Goal: Information Seeking & Learning: Learn about a topic

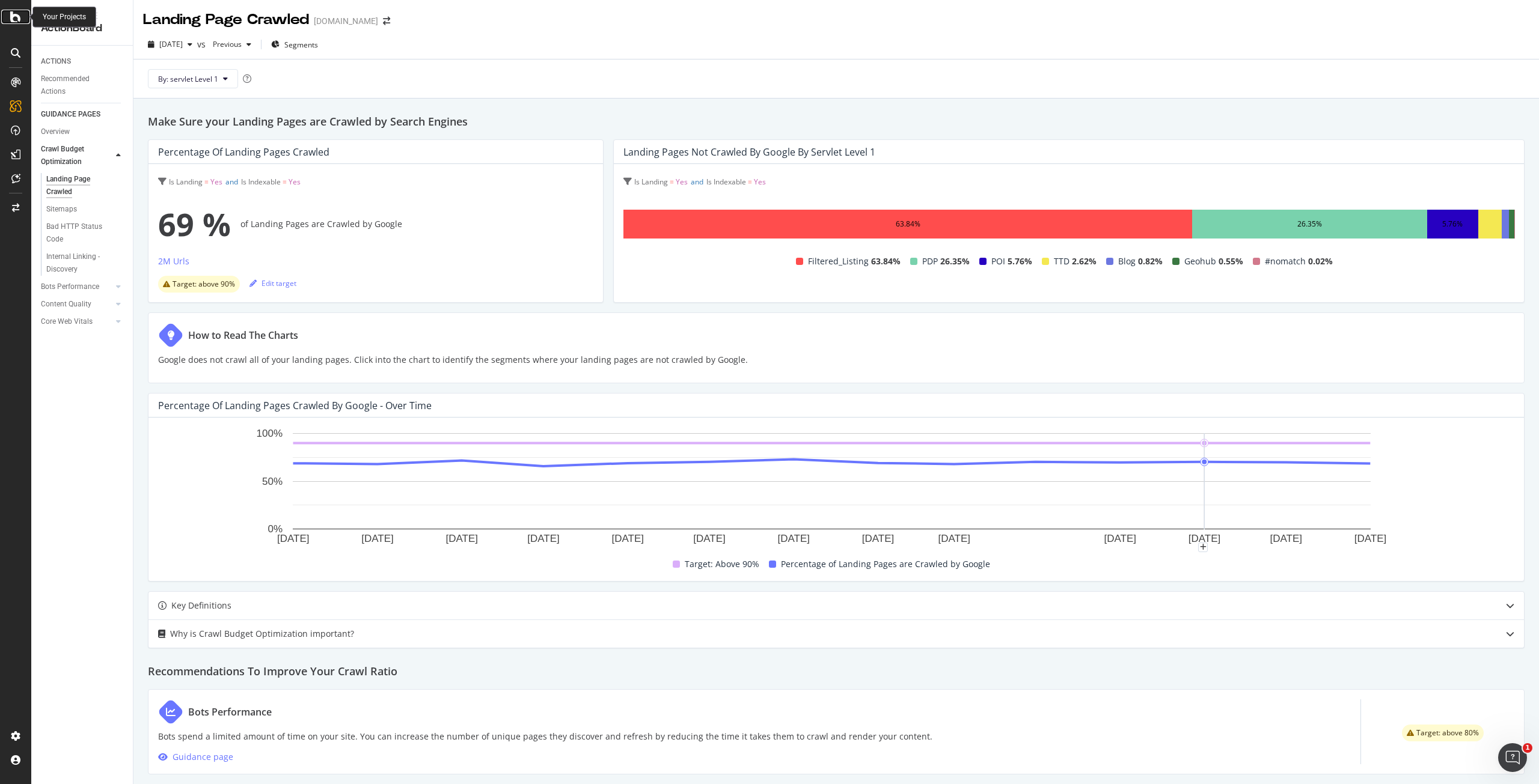
click at [11, 15] on icon at bounding box center [16, 16] width 11 height 14
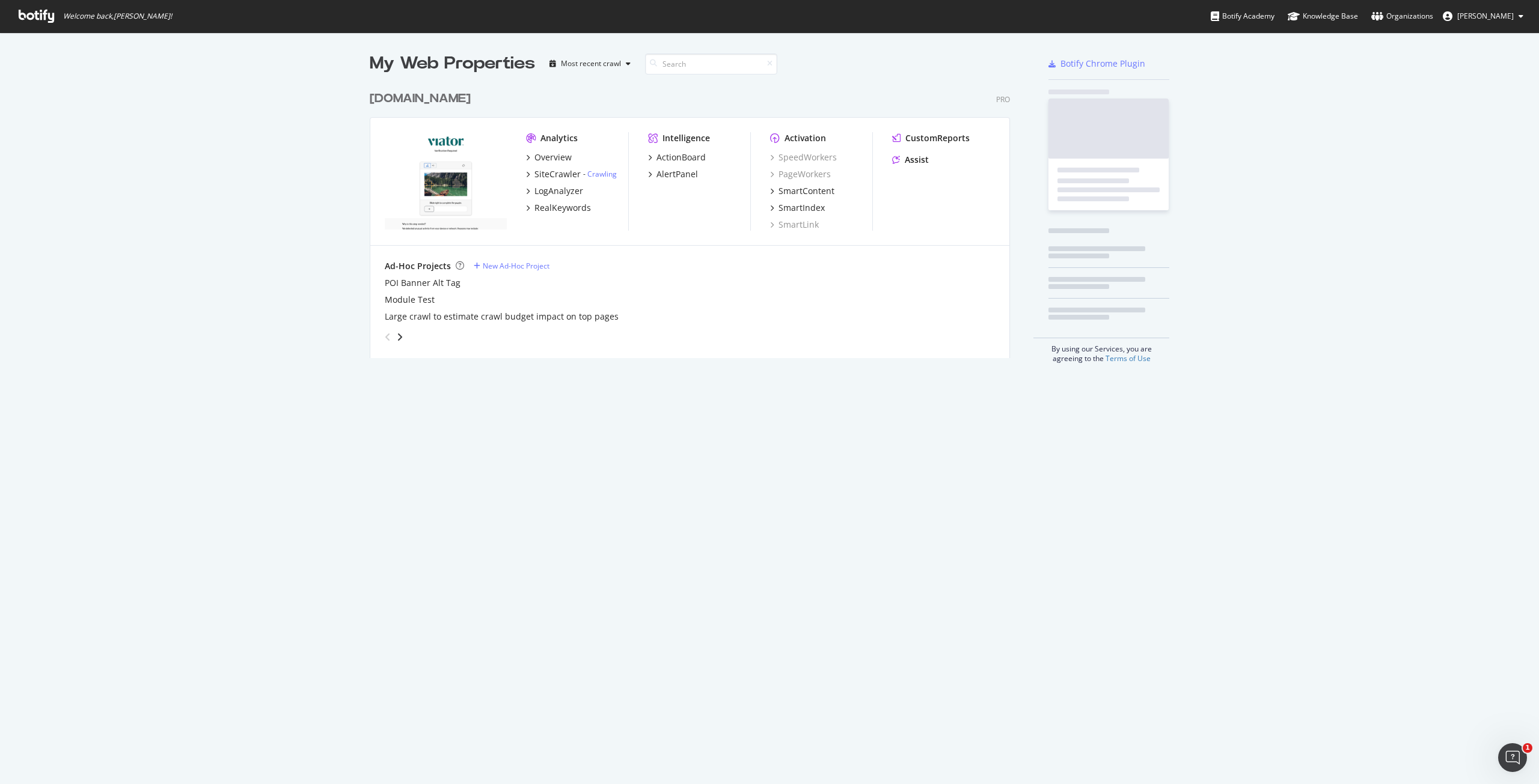
scroll to position [775, 1520]
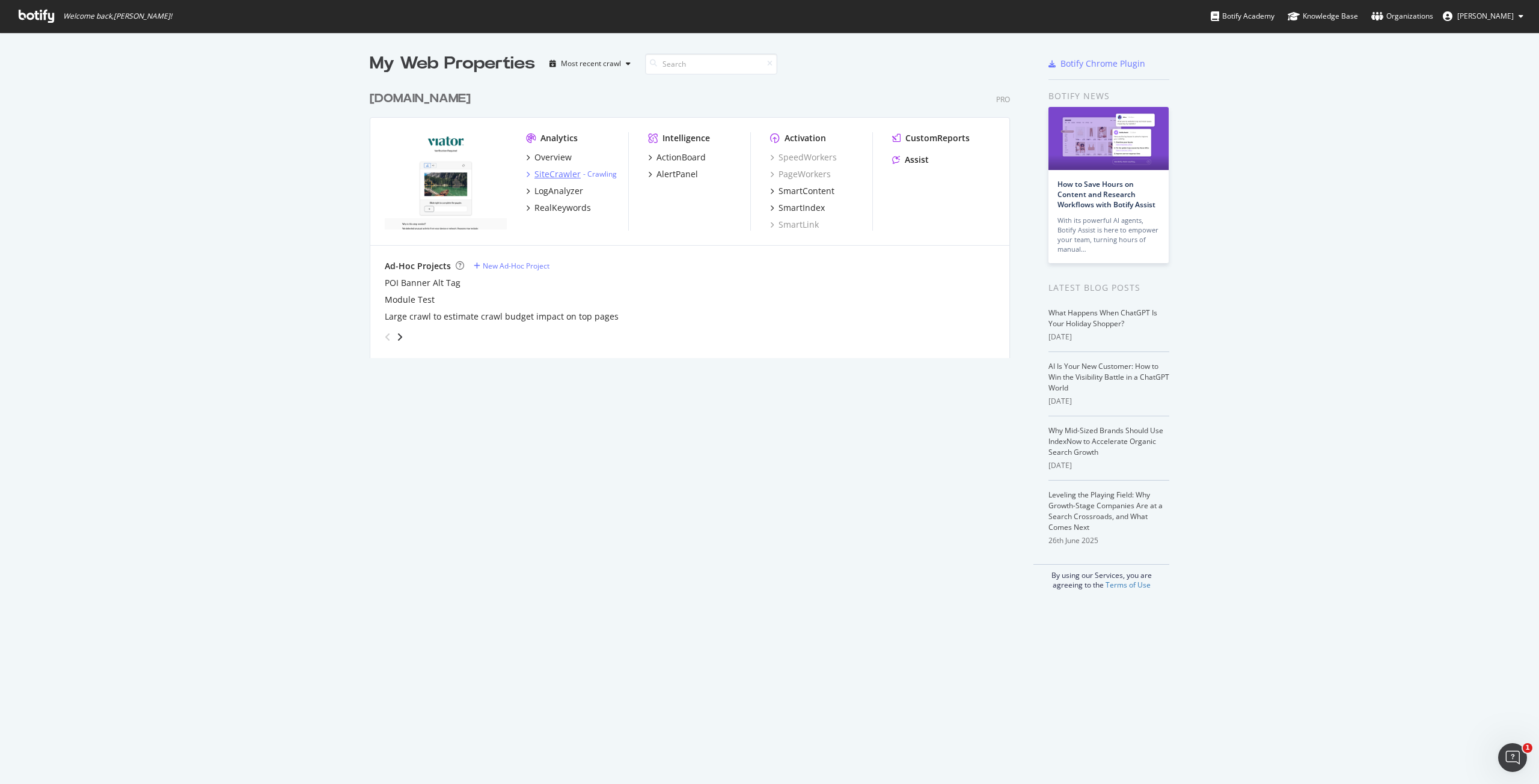
click at [562, 174] on div "SiteCrawler" at bounding box center [558, 174] width 46 height 12
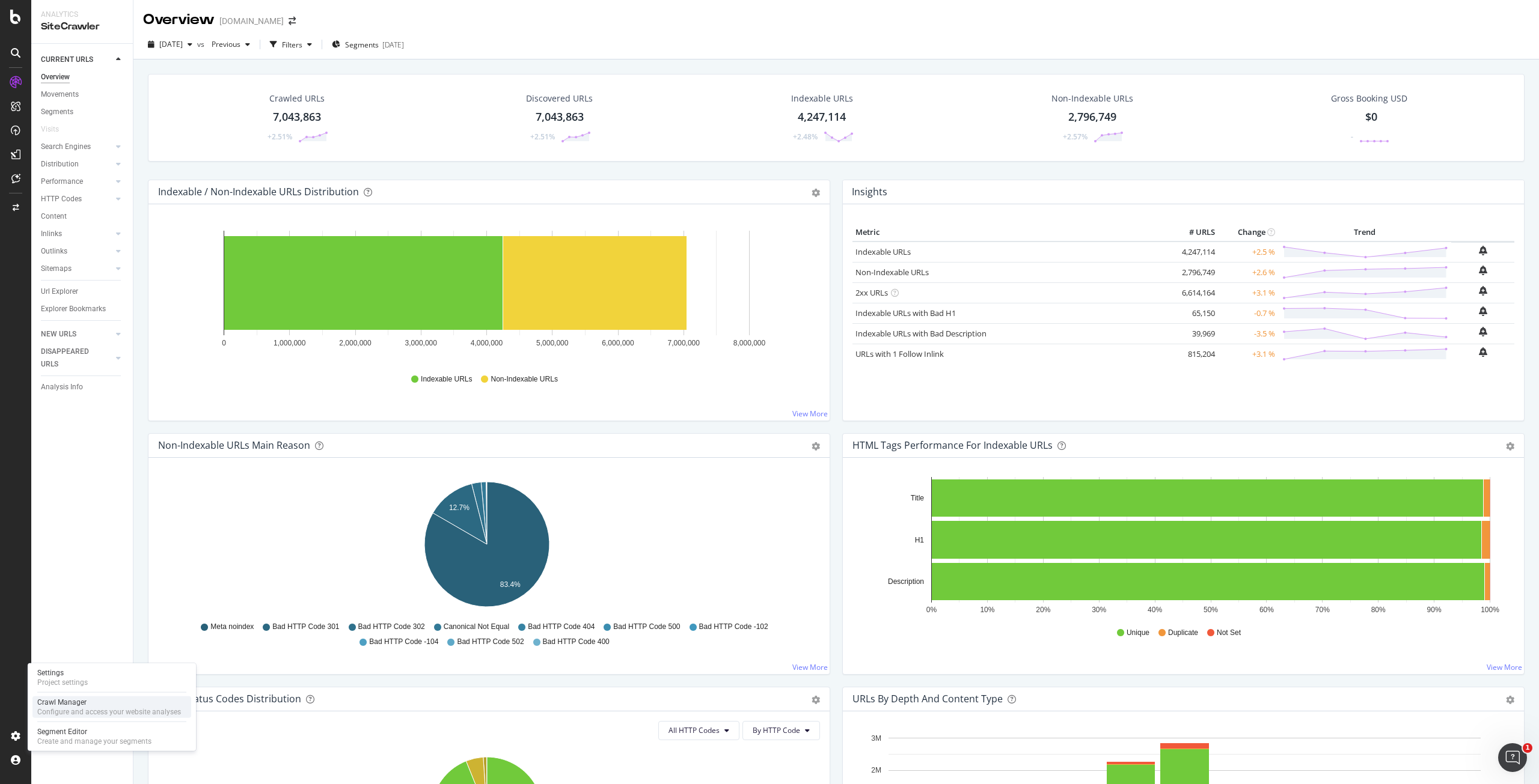
click at [72, 701] on div "Crawl Manager" at bounding box center [109, 702] width 144 height 10
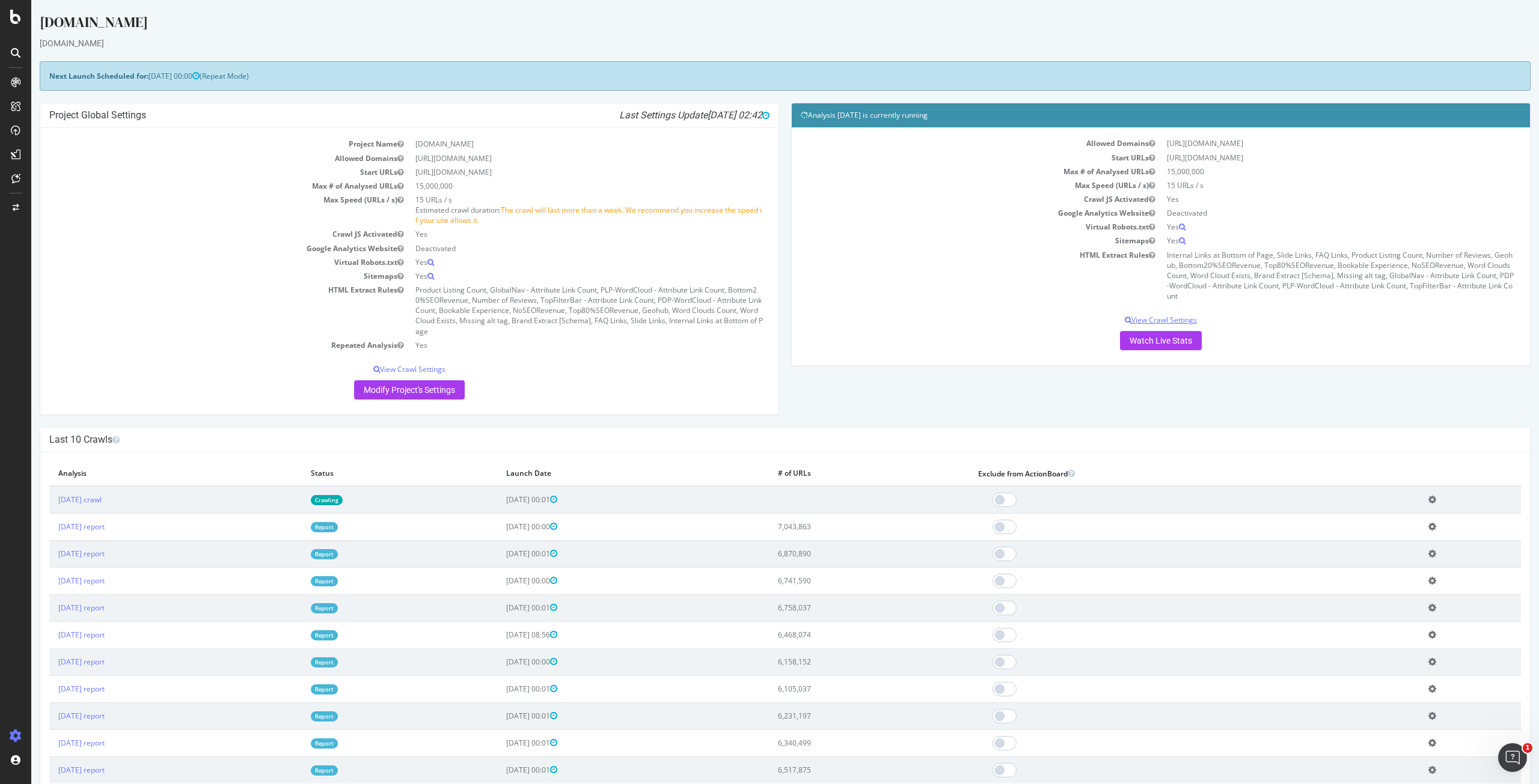
click at [1139, 321] on p "View Crawl Settings" at bounding box center [1161, 320] width 720 height 10
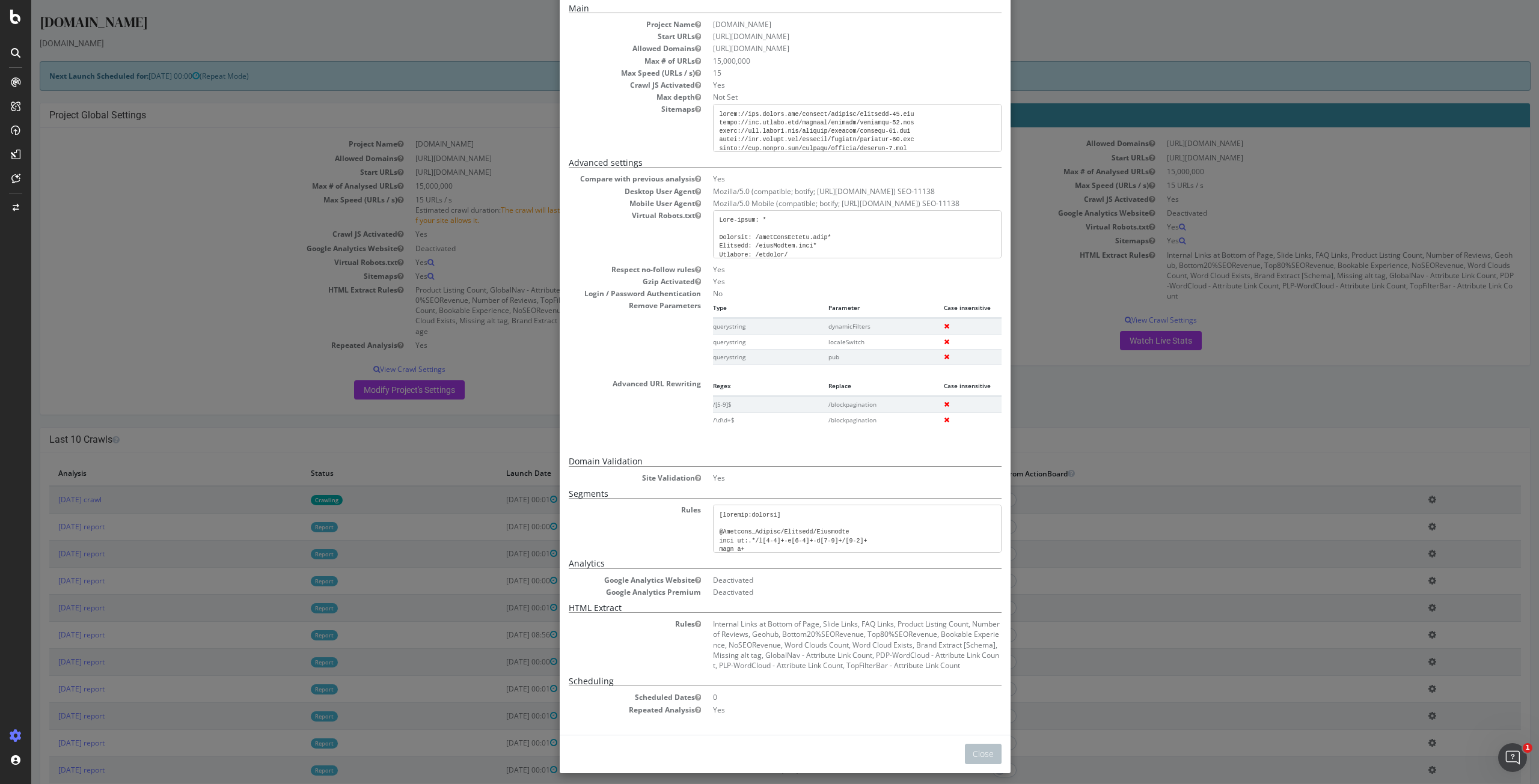
scroll to position [64, 0]
click at [1064, 62] on div "× Close Analysis Settings Main Project Name [DOMAIN_NAME] Start URLs [URL][DOMA…" at bounding box center [785, 392] width 1508 height 784
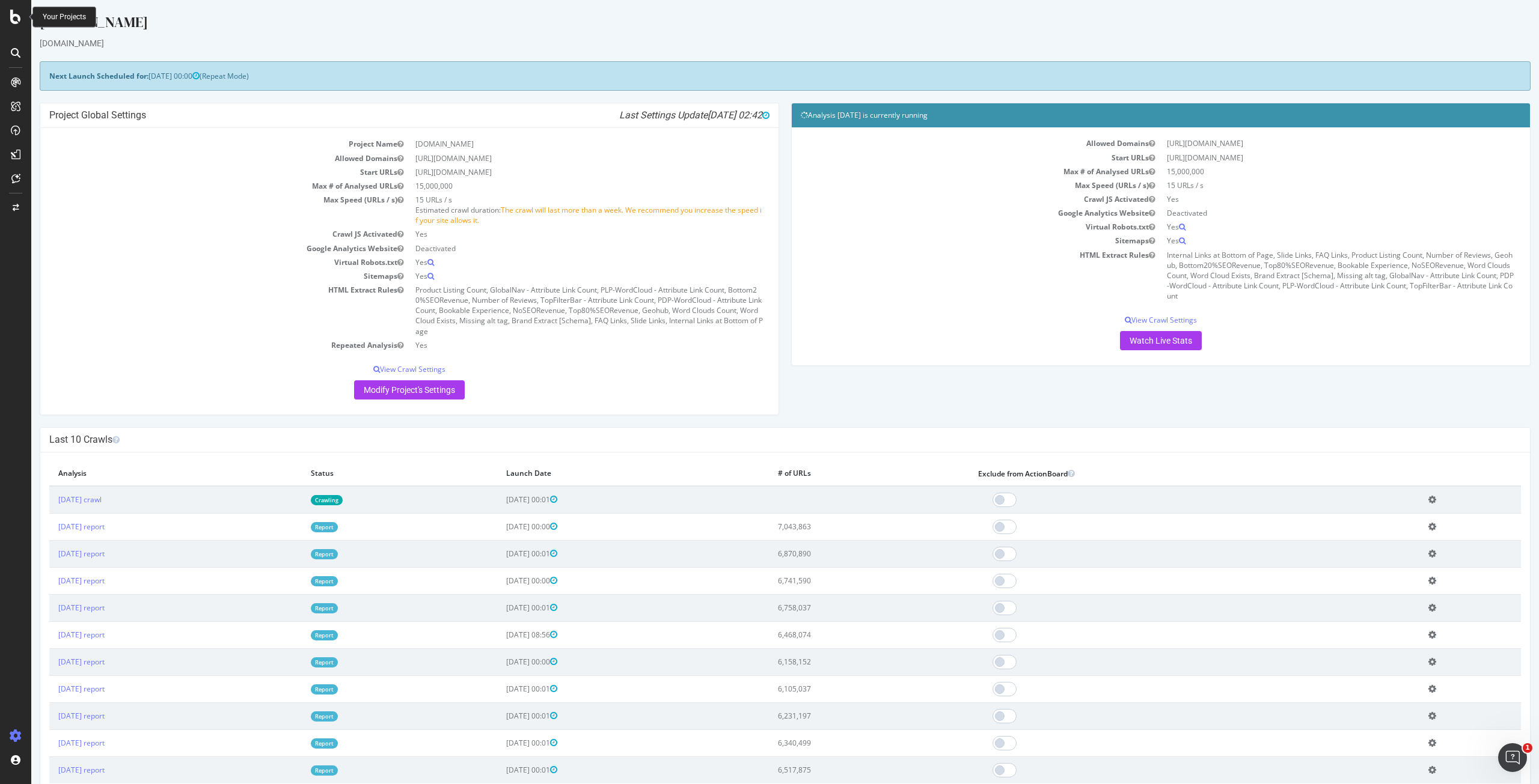
click at [16, 19] on icon at bounding box center [16, 16] width 11 height 14
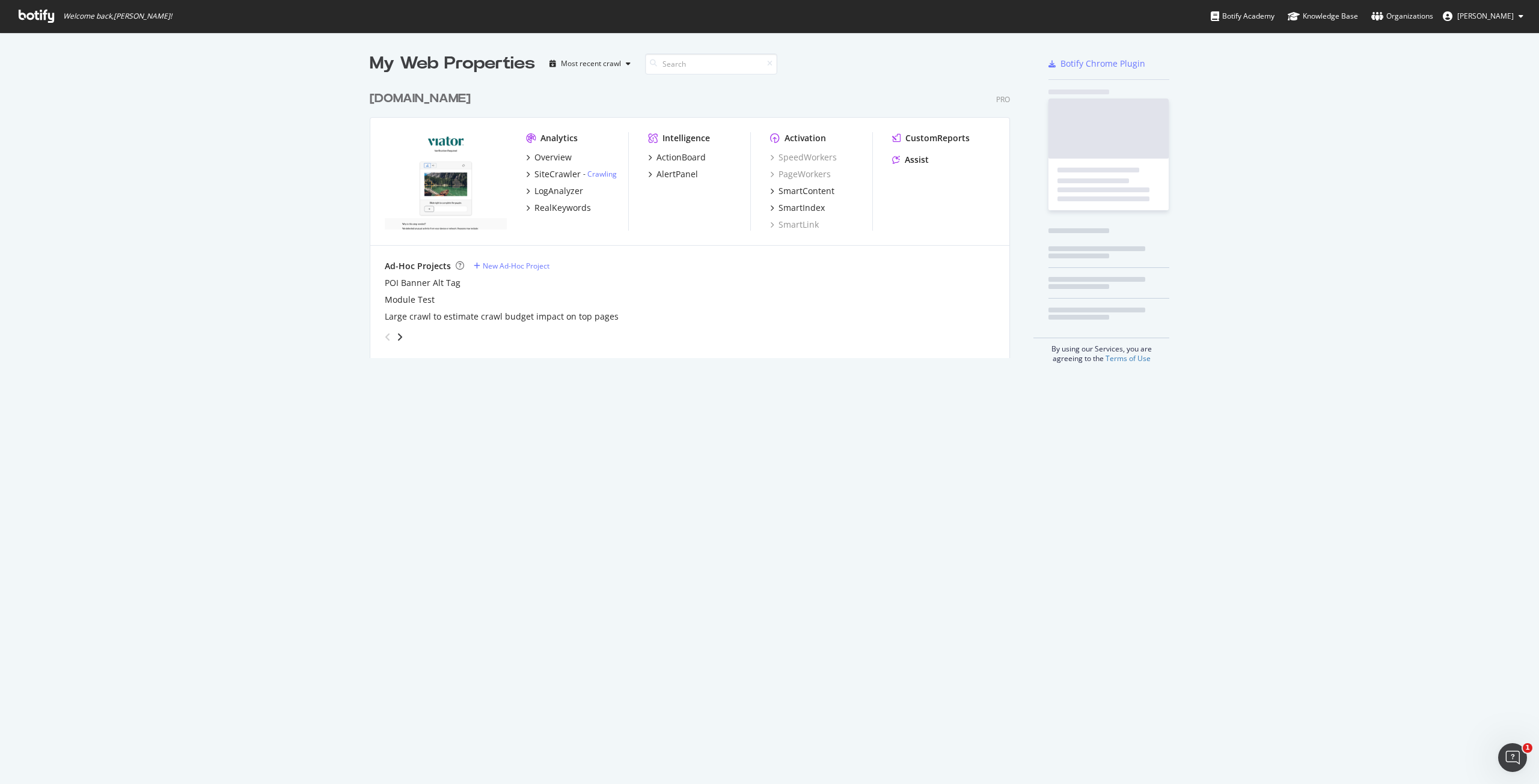
scroll to position [775, 1520]
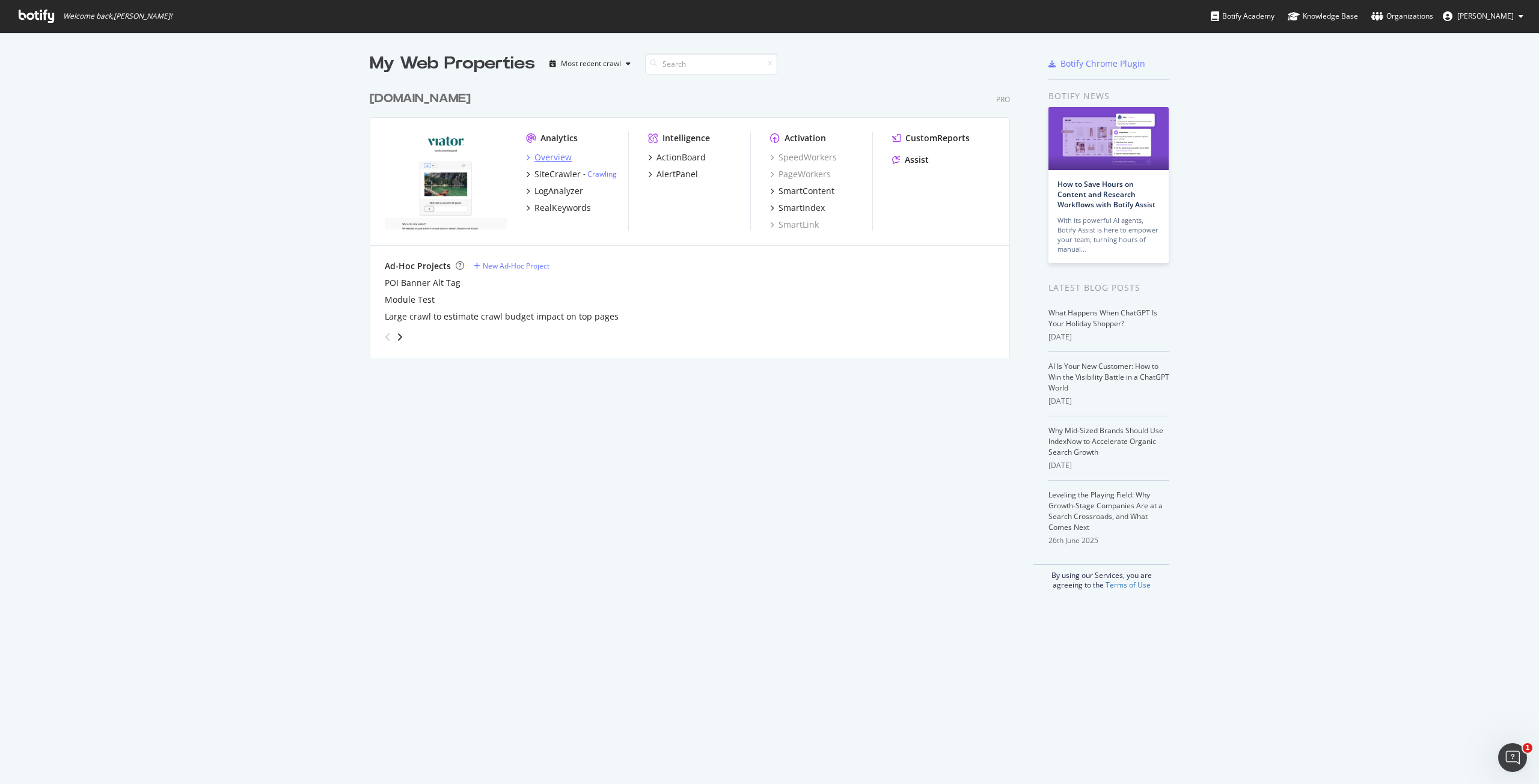
click at [541, 156] on div "Overview" at bounding box center [553, 157] width 37 height 12
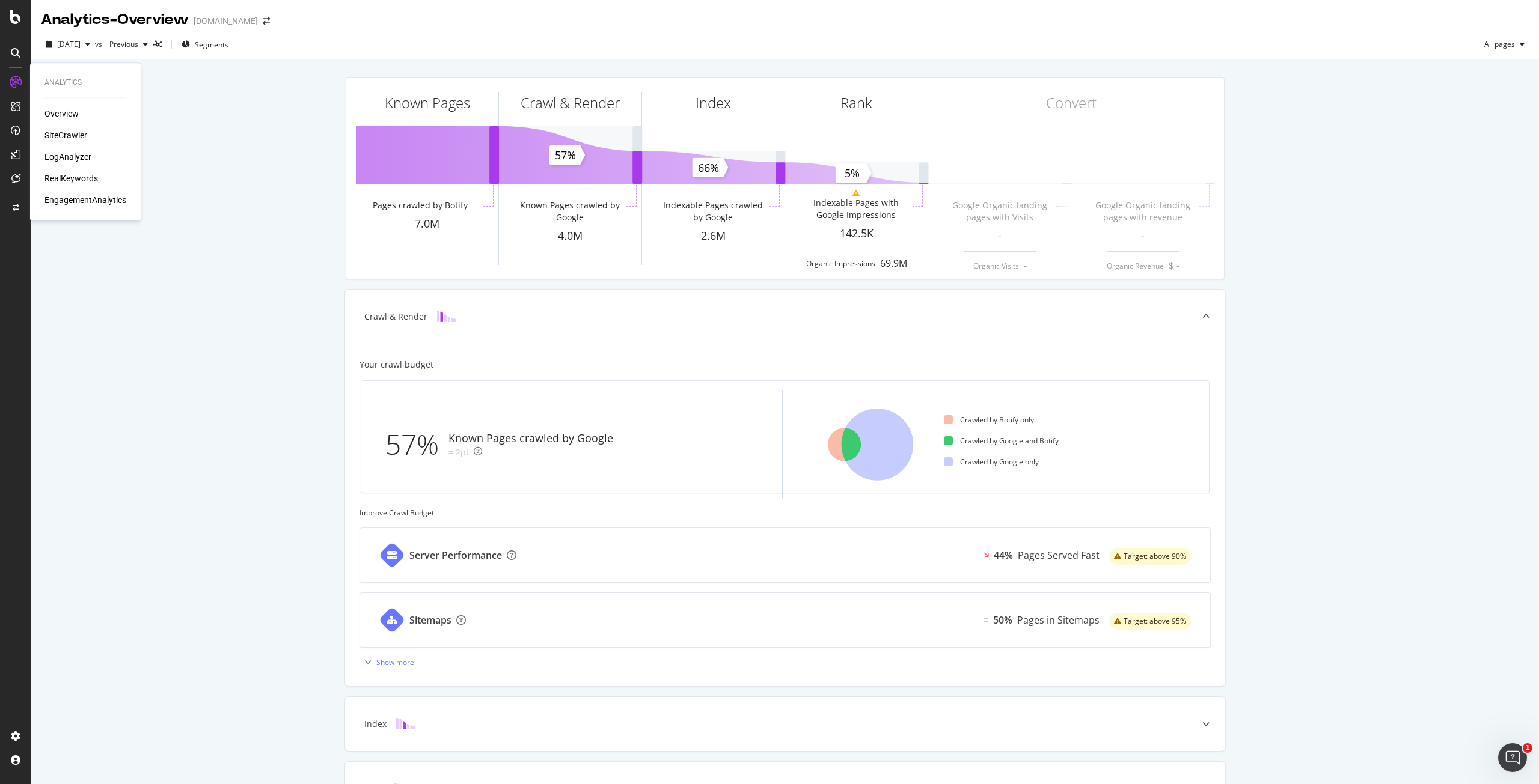
click at [73, 121] on div "Overview SiteCrawler LogAnalyzer RealKeywords EngagementAnalytics" at bounding box center [86, 157] width 82 height 98
click at [72, 113] on div "Overview" at bounding box center [62, 113] width 34 height 12
click at [70, 132] on div "SiteCrawler" at bounding box center [66, 135] width 43 height 12
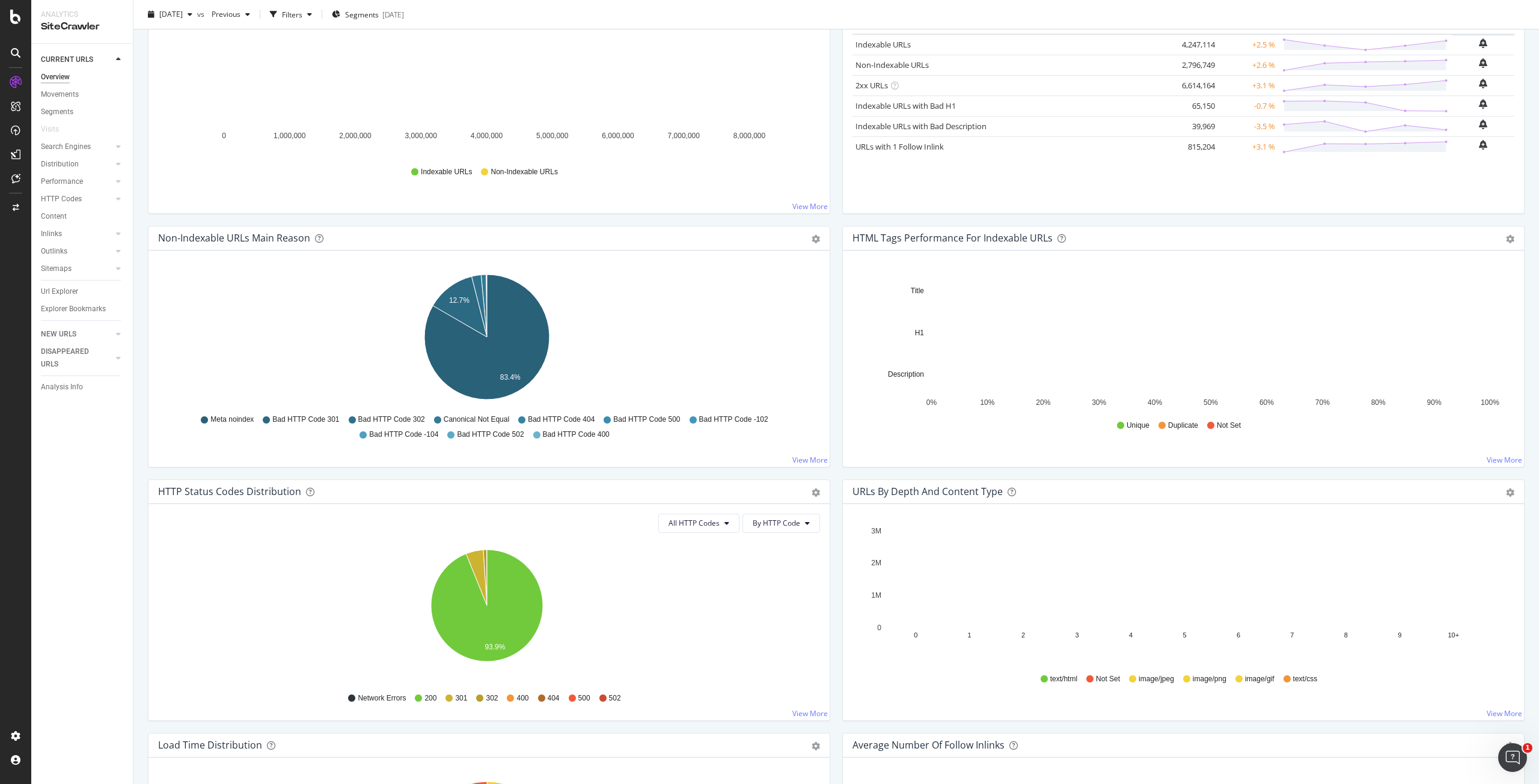
scroll to position [180, 0]
